Goal: Task Accomplishment & Management: Manage account settings

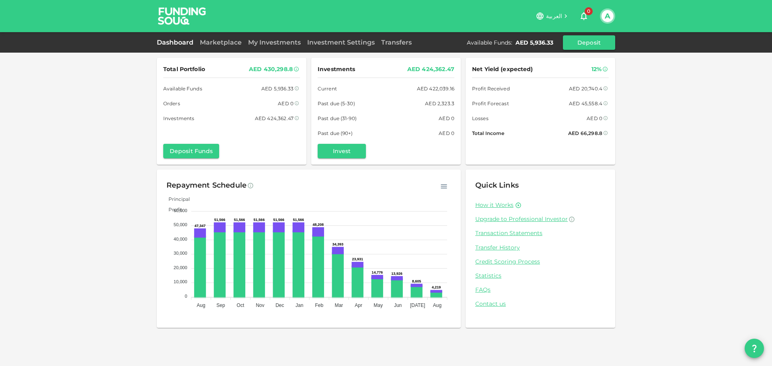
click at [171, 39] on link "Dashboard" at bounding box center [177, 43] width 40 height 8
click at [179, 49] on div "Dashboard Marketplace My Investments Investment Settings Transfers Available Fu…" at bounding box center [386, 42] width 458 height 14
click at [204, 44] on link "Marketplace" at bounding box center [221, 43] width 48 height 8
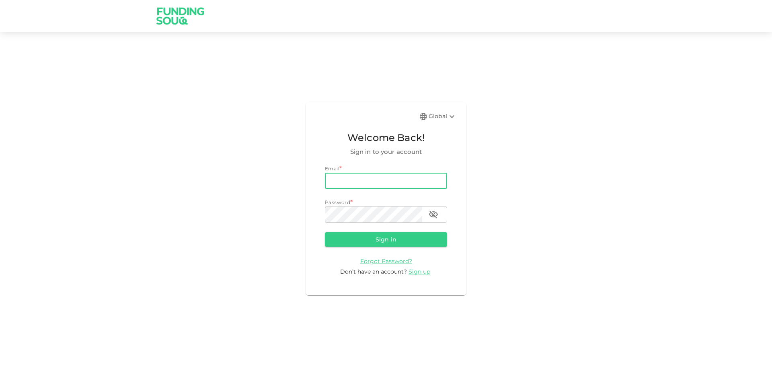
click at [397, 176] on input "email" at bounding box center [386, 181] width 122 height 16
type input "[EMAIL_ADDRESS][DOMAIN_NAME]"
click at [386, 243] on button "Sign in" at bounding box center [386, 239] width 122 height 14
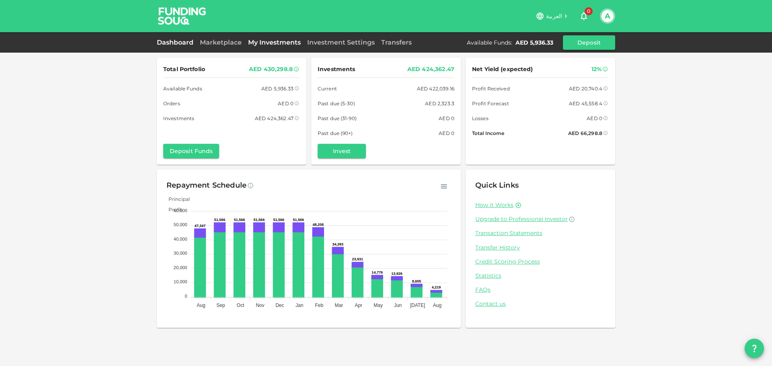
click at [276, 43] on link "My Investments" at bounding box center [274, 43] width 59 height 8
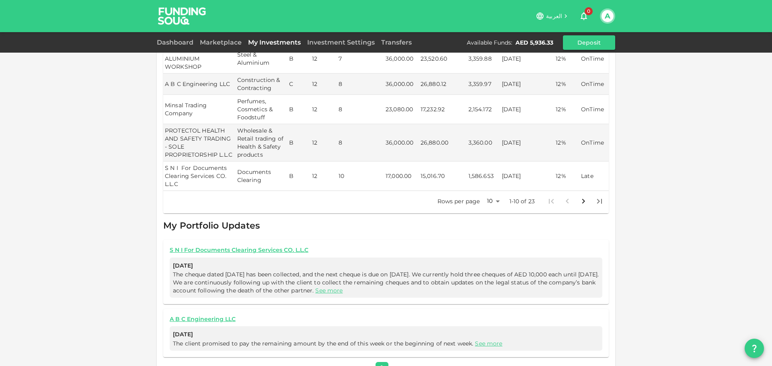
scroll to position [265, 0]
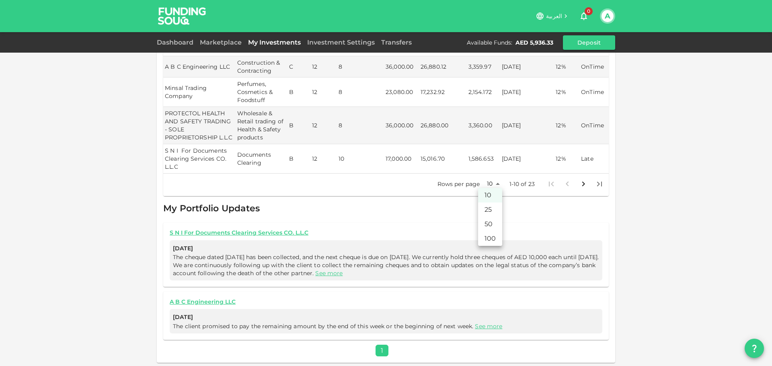
click at [486, 182] on body "العربية 0 A Dashboard Marketplace My Investments Investment Settings Transfers …" at bounding box center [386, 183] width 772 height 366
click at [488, 236] on li "100" at bounding box center [490, 239] width 24 height 14
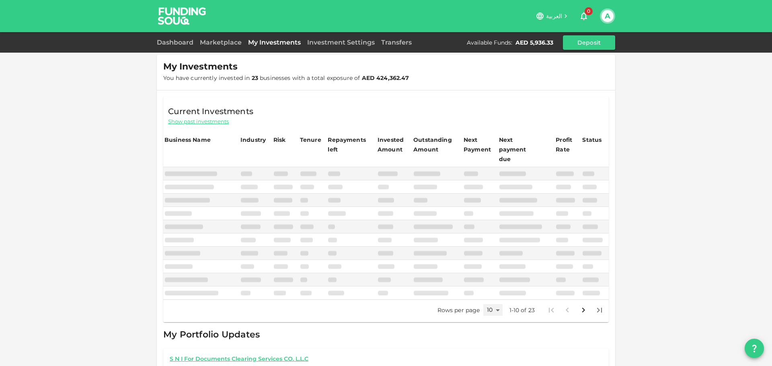
scroll to position [0, 0]
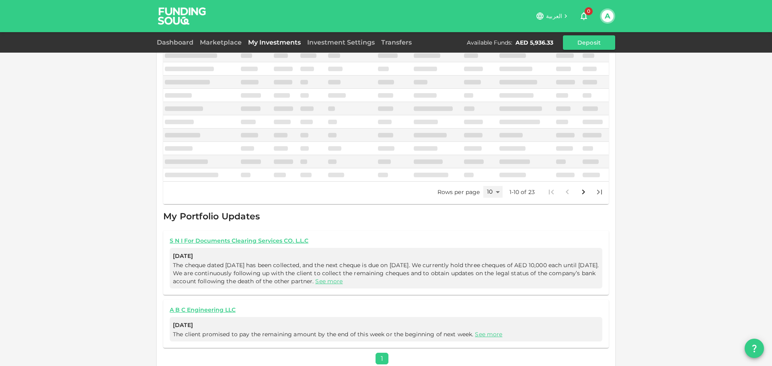
type input "100"
